Goal: Leave review/rating: Leave review/rating

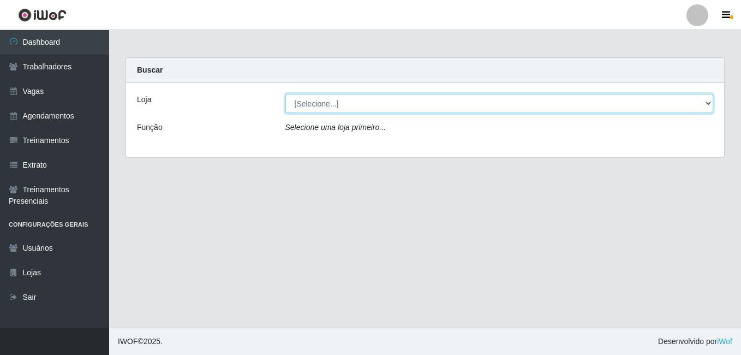
click at [310, 106] on select "[Selecione...] [GEOGRAPHIC_DATA] - [DATE][GEOGRAPHIC_DATA]" at bounding box center [499, 103] width 428 height 19
select select "471"
click at [285, 94] on select "[Selecione...] [GEOGRAPHIC_DATA] - [DATE][GEOGRAPHIC_DATA]" at bounding box center [499, 103] width 428 height 19
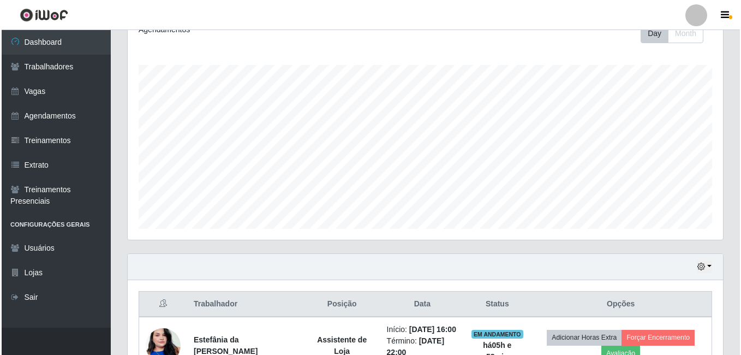
scroll to position [273, 0]
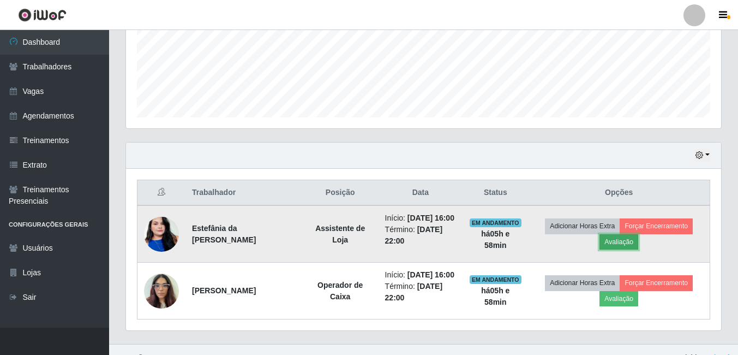
click at [609, 239] on button "Avaliação" at bounding box center [618, 241] width 39 height 15
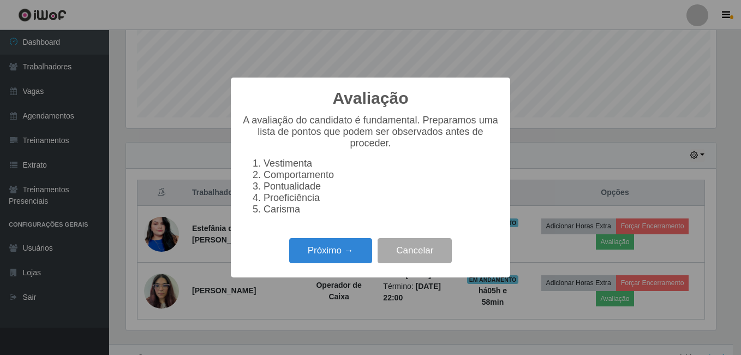
scroll to position [226, 590]
click at [336, 253] on button "Próximo →" at bounding box center [330, 251] width 83 height 26
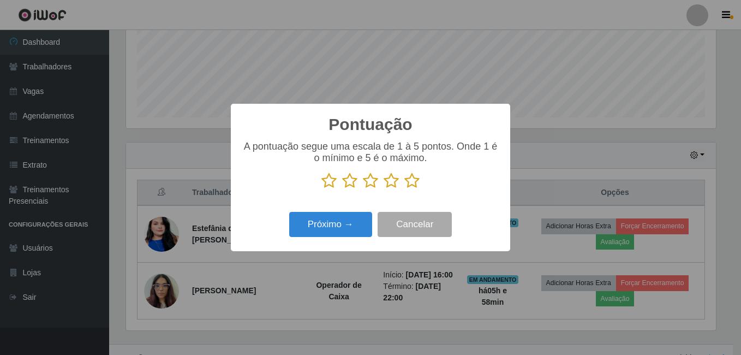
scroll to position [545199, 544835]
click at [414, 180] on icon at bounding box center [411, 180] width 15 height 16
click at [404, 189] on input "radio" at bounding box center [404, 189] width 0 height 0
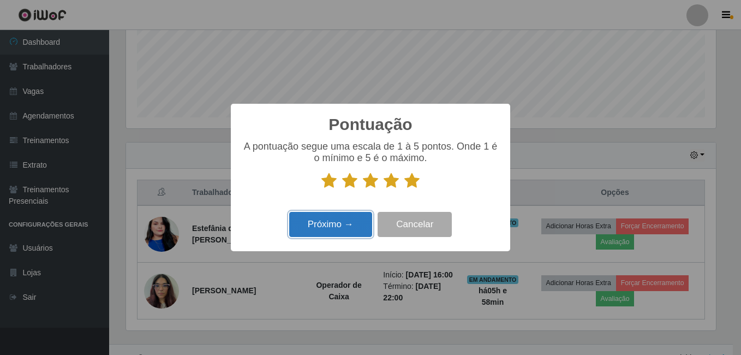
click at [340, 218] on button "Próximo →" at bounding box center [330, 225] width 83 height 26
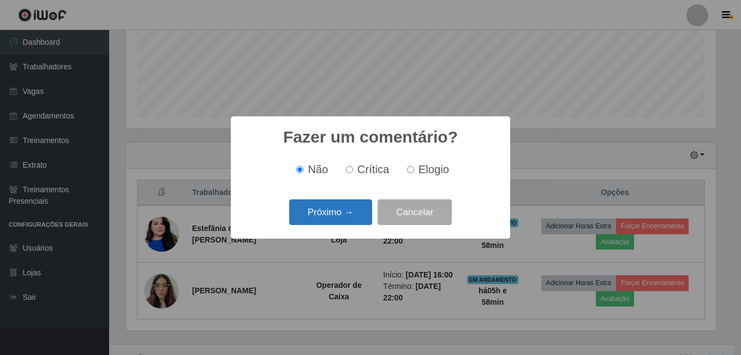
click at [345, 218] on button "Próximo →" at bounding box center [330, 212] width 83 height 26
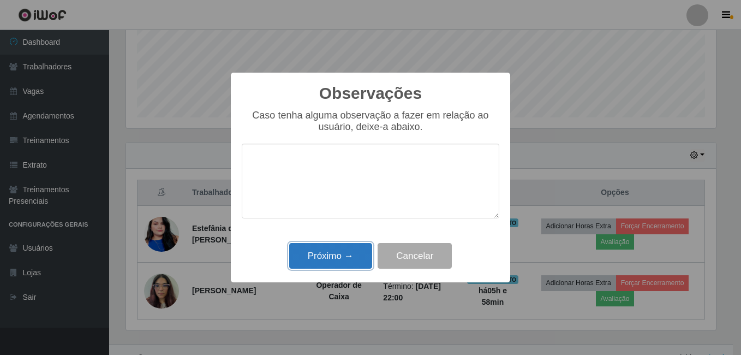
click at [329, 245] on button "Próximo →" at bounding box center [330, 256] width 83 height 26
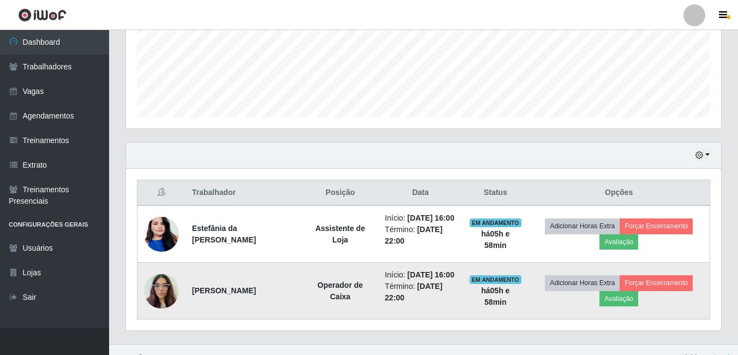
scroll to position [226, 595]
click at [605, 298] on button "Avaliação" at bounding box center [618, 298] width 39 height 15
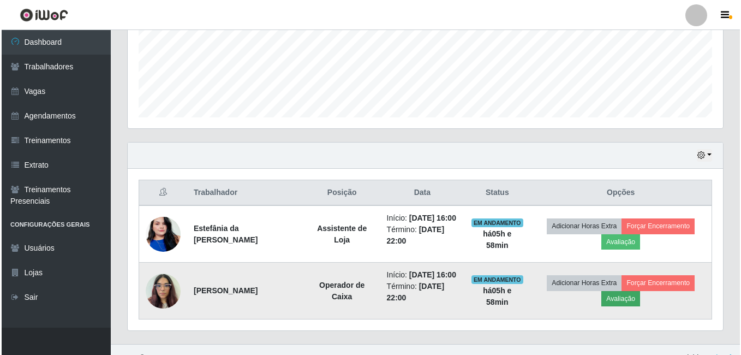
scroll to position [226, 590]
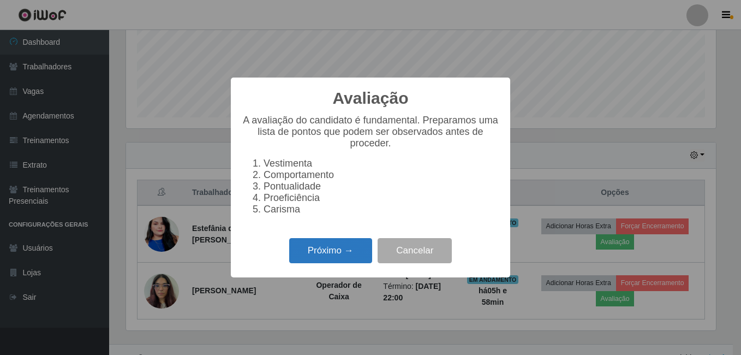
click at [324, 253] on button "Próximo →" at bounding box center [330, 251] width 83 height 26
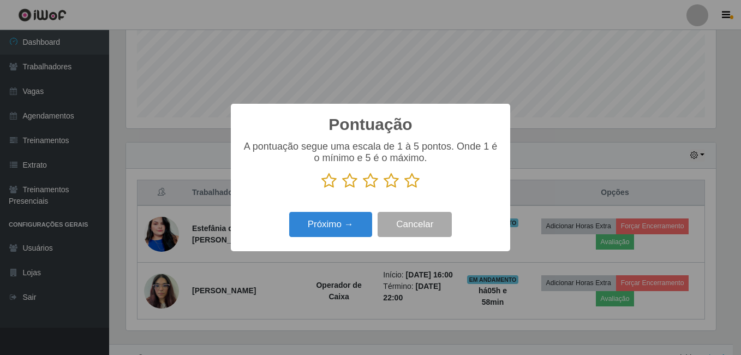
scroll to position [545199, 544835]
click at [408, 182] on icon at bounding box center [411, 180] width 15 height 16
click at [404, 189] on input "radio" at bounding box center [404, 189] width 0 height 0
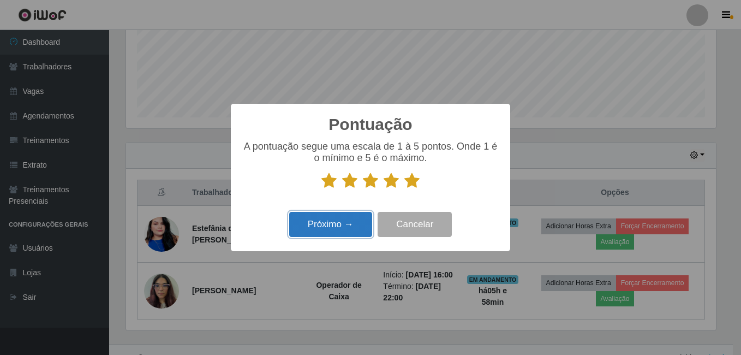
click at [329, 225] on button "Próximo →" at bounding box center [330, 225] width 83 height 26
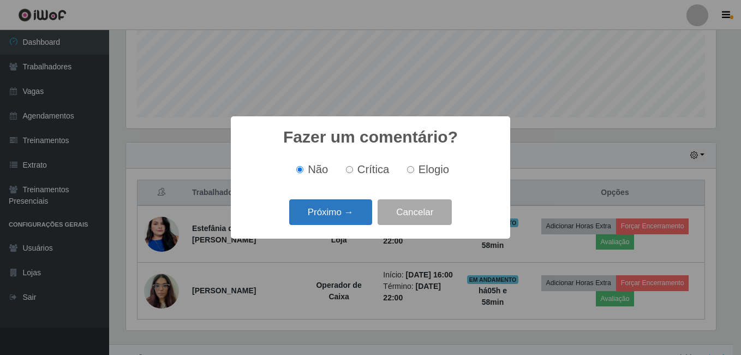
click at [343, 205] on button "Próximo →" at bounding box center [330, 212] width 83 height 26
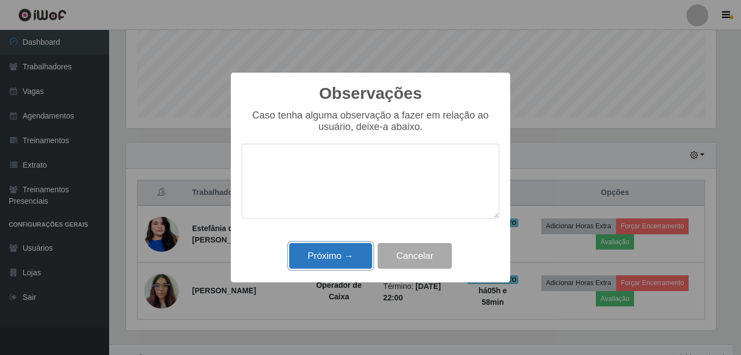
click at [321, 258] on button "Próximo →" at bounding box center [330, 256] width 83 height 26
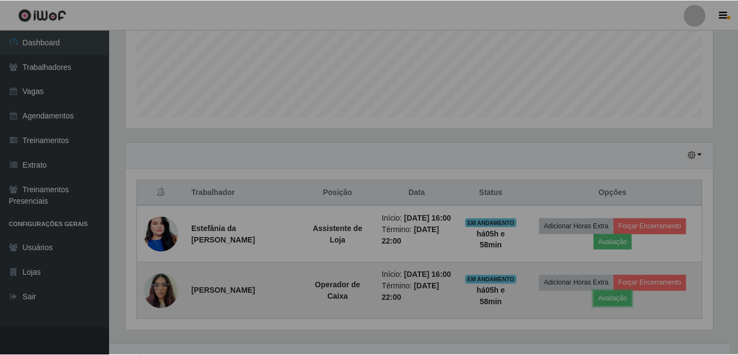
scroll to position [226, 595]
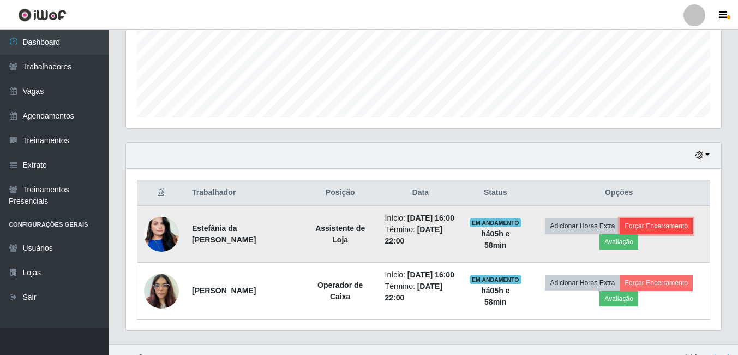
click at [653, 221] on button "Forçar Encerramento" at bounding box center [656, 225] width 73 height 15
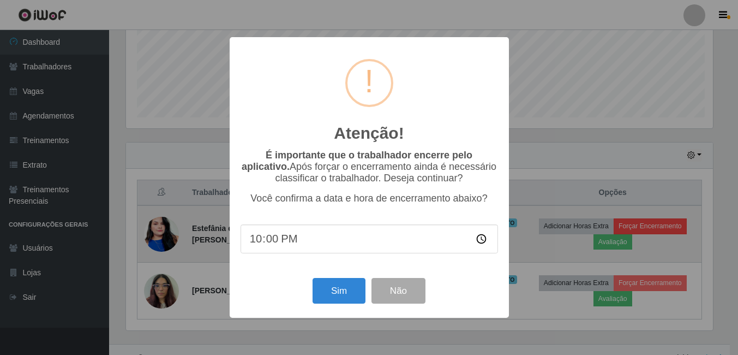
scroll to position [226, 590]
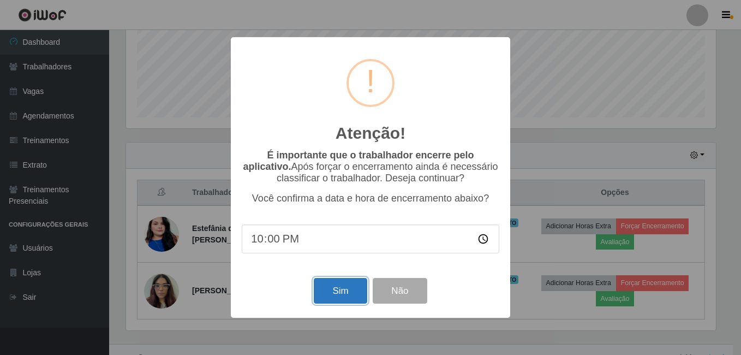
click at [333, 287] on button "Sim" at bounding box center [340, 291] width 53 height 26
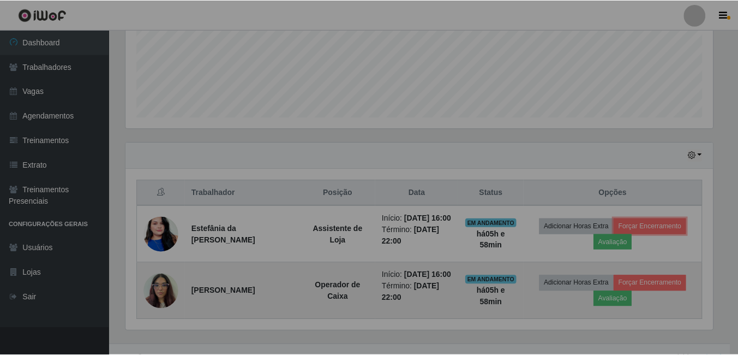
scroll to position [226, 595]
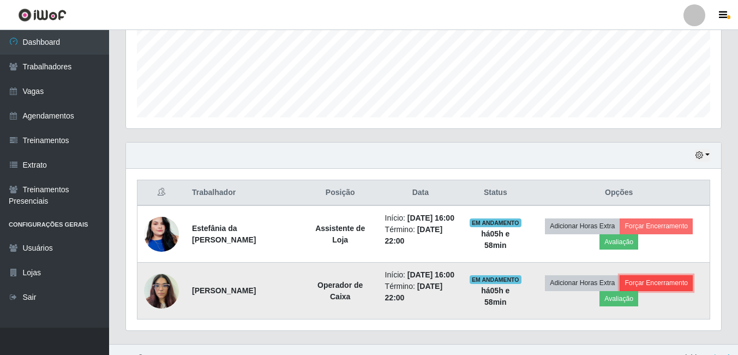
click at [671, 284] on button "Forçar Encerramento" at bounding box center [656, 282] width 73 height 15
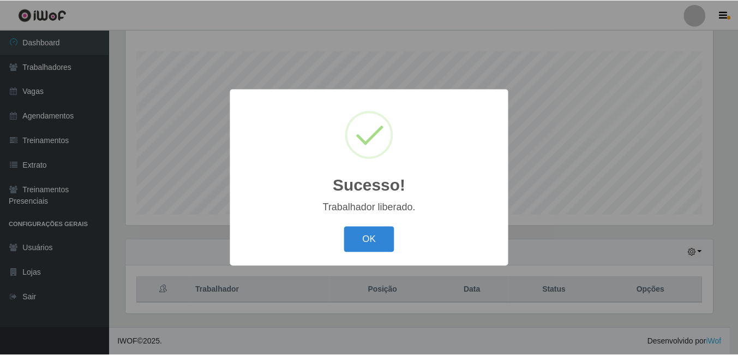
scroll to position [176, 0]
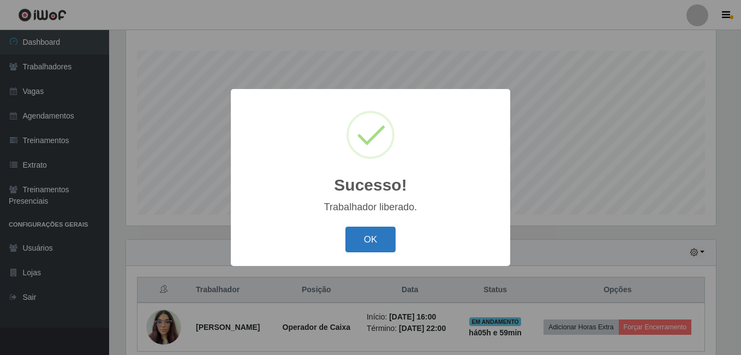
click at [368, 241] on button "OK" at bounding box center [370, 239] width 51 height 26
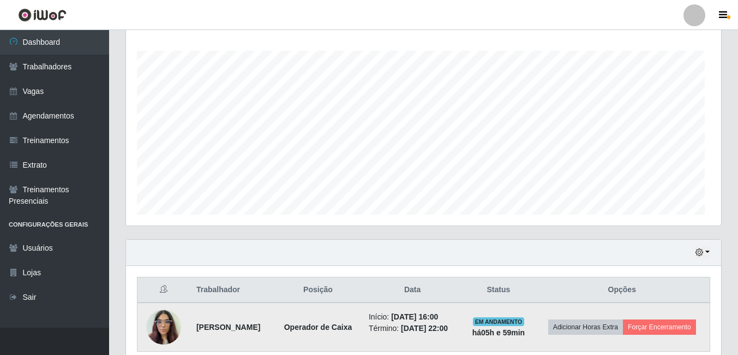
scroll to position [226, 595]
click at [667, 327] on button "Forçar Encerramento" at bounding box center [659, 326] width 73 height 15
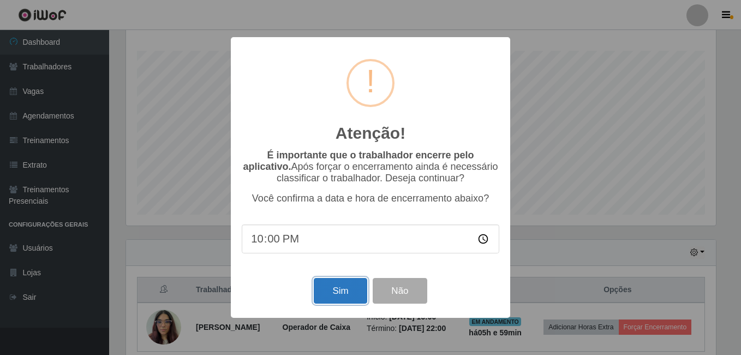
click at [348, 298] on button "Sim" at bounding box center [340, 291] width 53 height 26
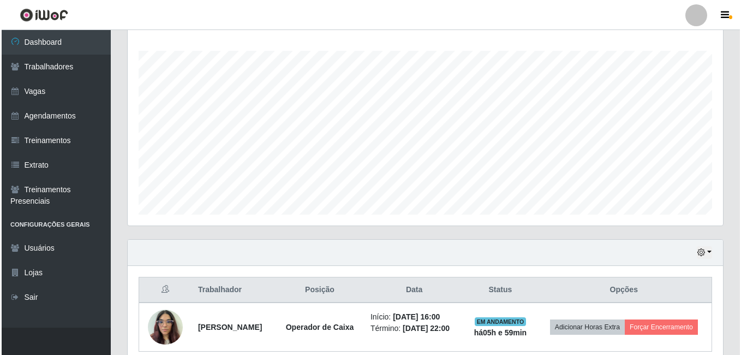
scroll to position [0, 0]
